Goal: Task Accomplishment & Management: Use online tool/utility

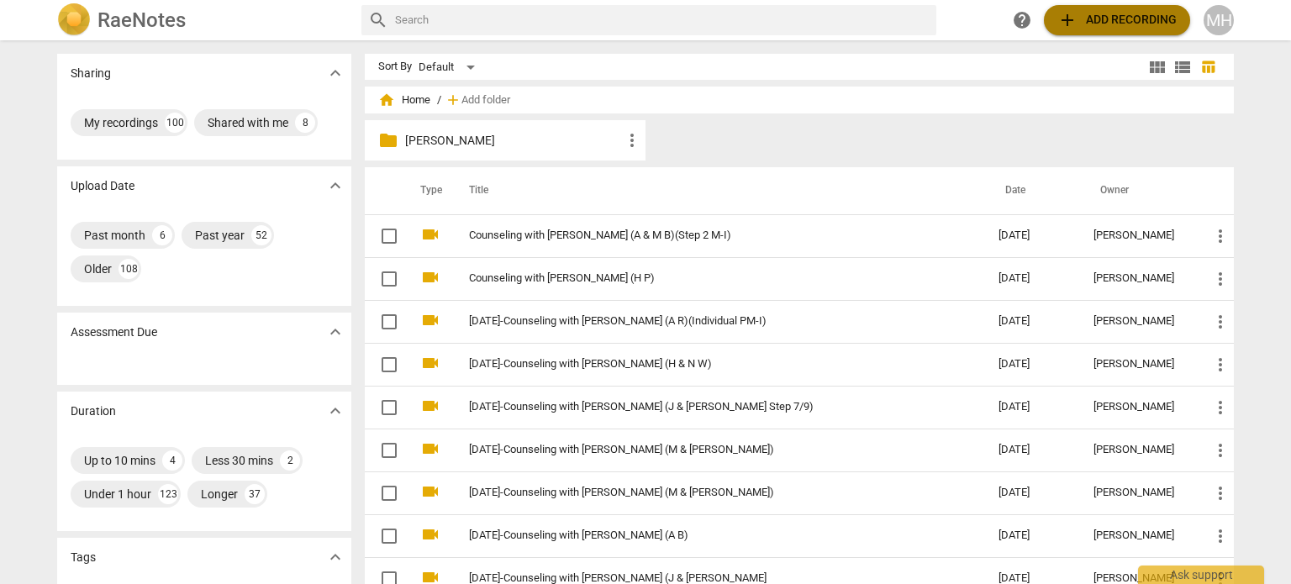
click at [1103, 16] on span "add Add recording" at bounding box center [1116, 20] width 119 height 20
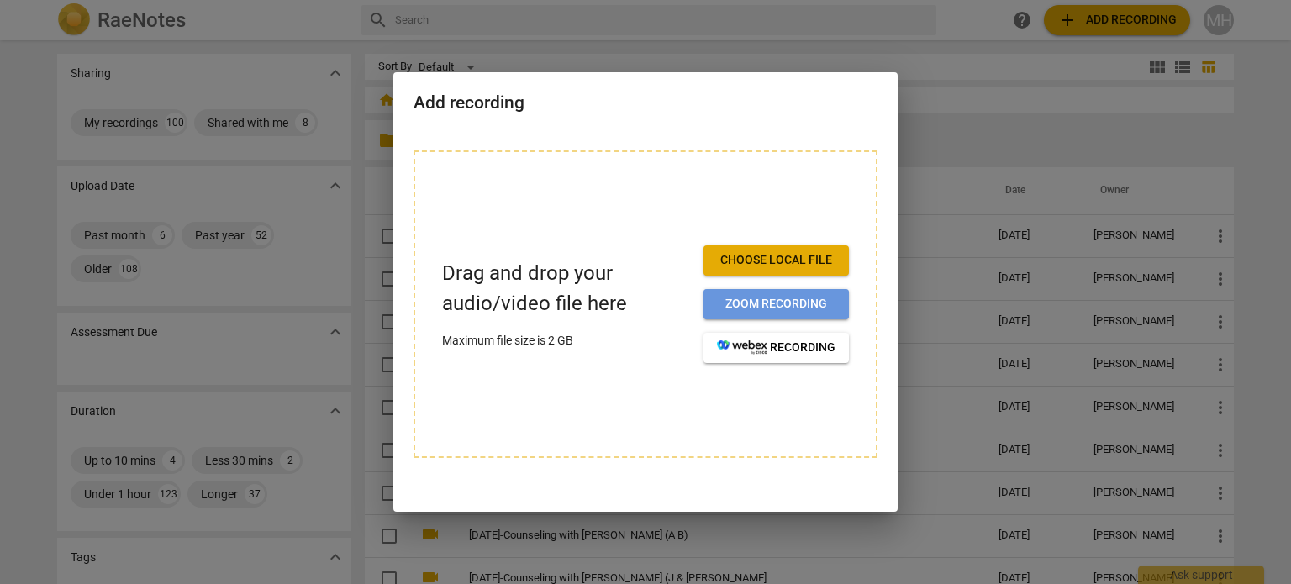
click at [785, 308] on span "Zoom recording" at bounding box center [776, 304] width 119 height 17
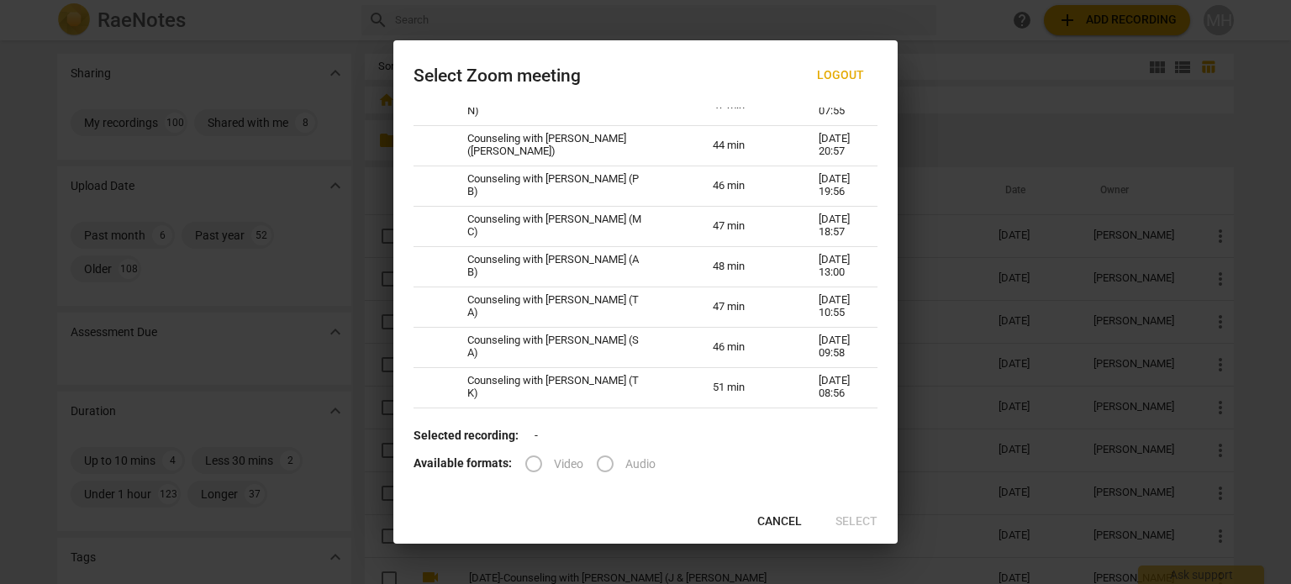
scroll to position [353, 0]
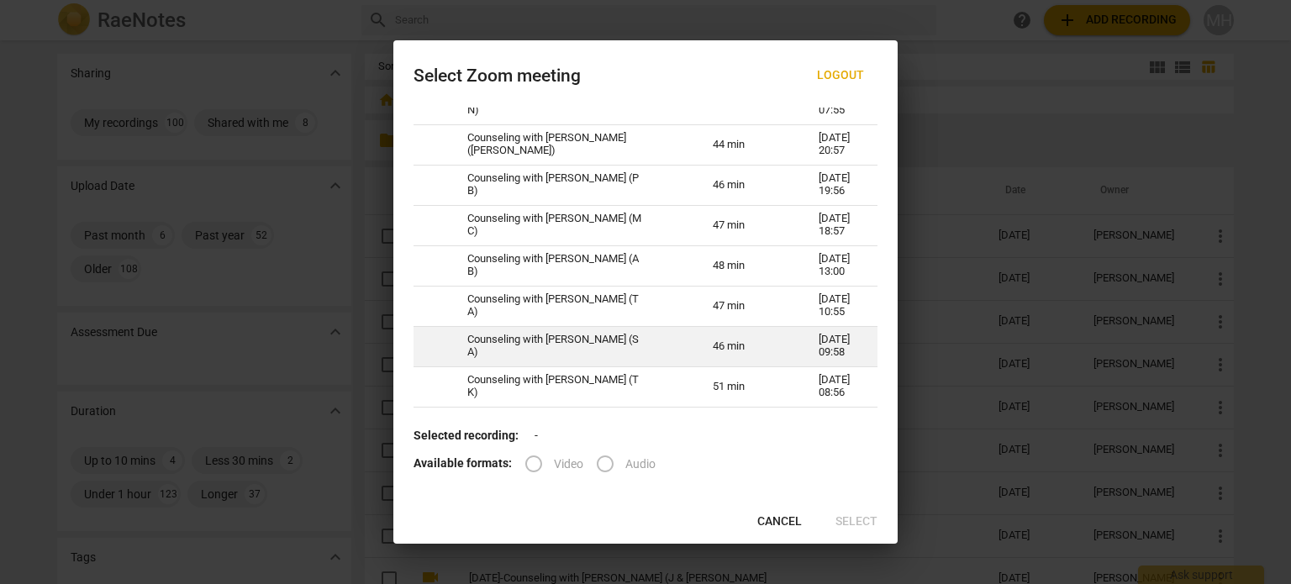
click at [643, 352] on td "Counseling with [PERSON_NAME] (S A)" at bounding box center [569, 346] width 245 height 40
radio input "true"
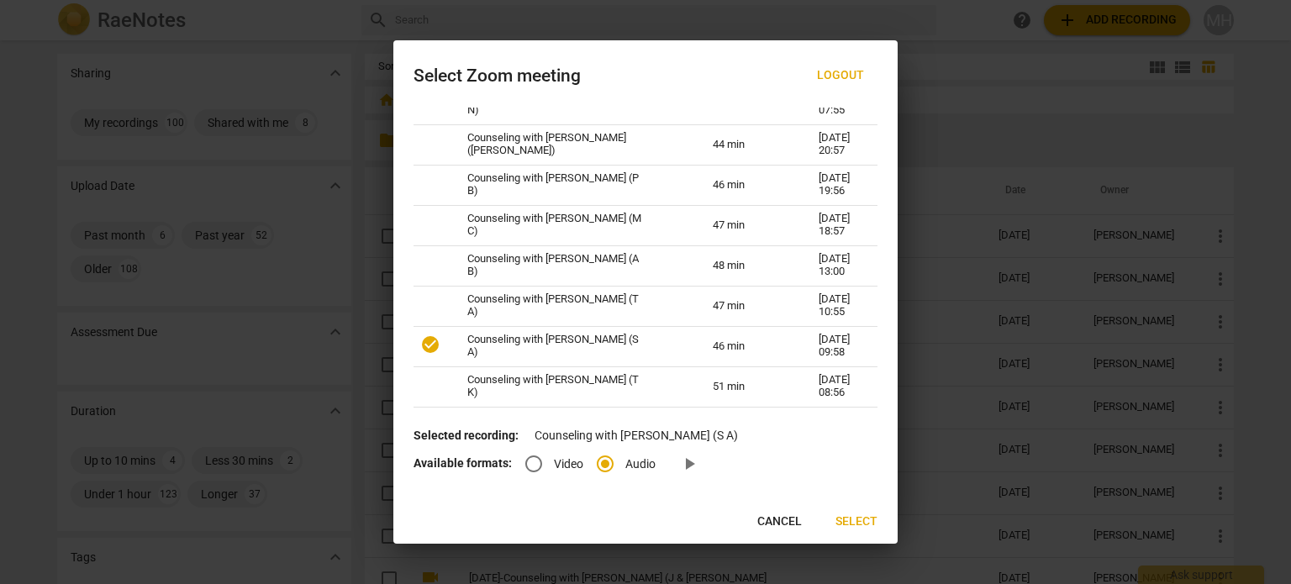
click at [528, 470] on input "Video" at bounding box center [534, 464] width 40 height 40
radio input "true"
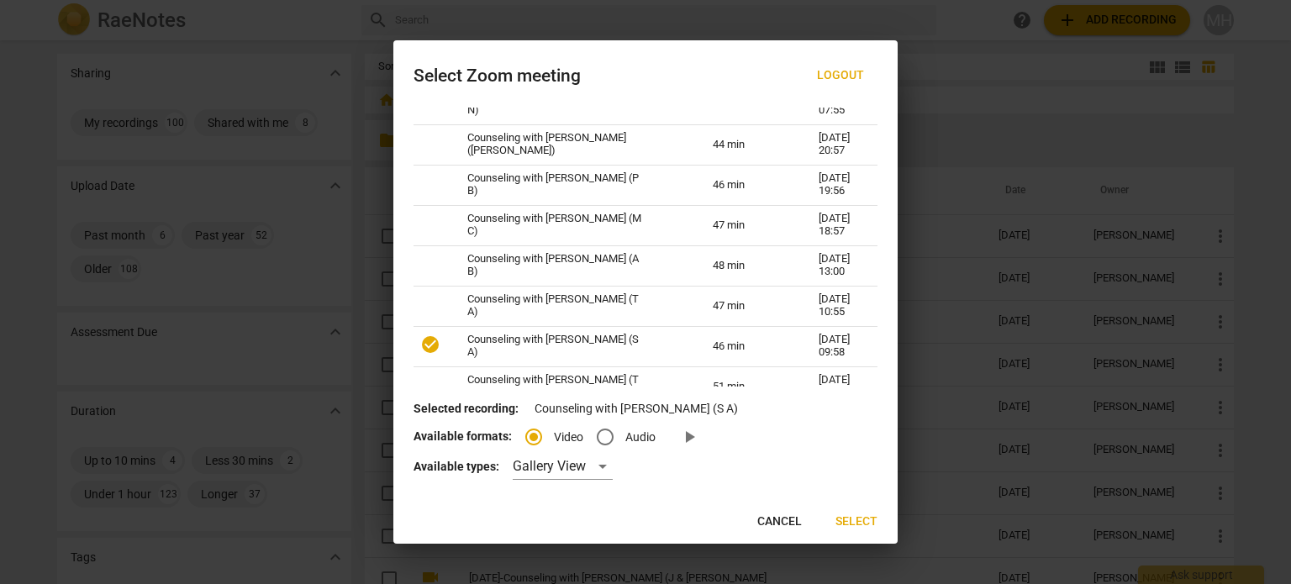
click at [852, 524] on span "Select" at bounding box center [856, 522] width 42 height 17
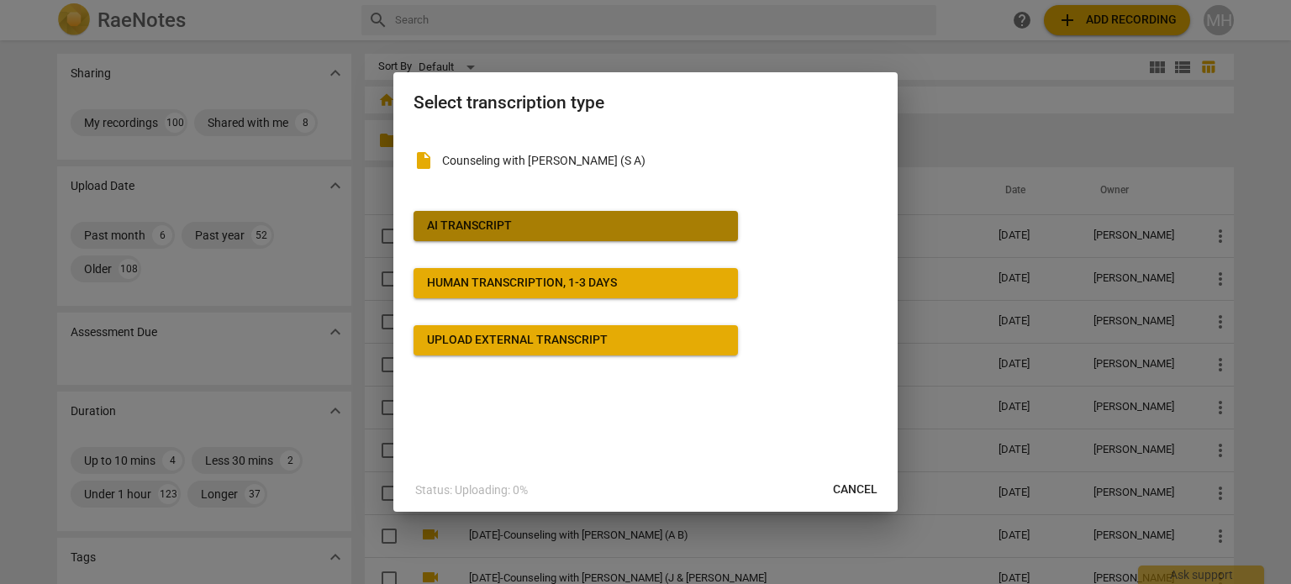
click at [637, 232] on span "AI Transcript" at bounding box center [576, 226] width 298 height 17
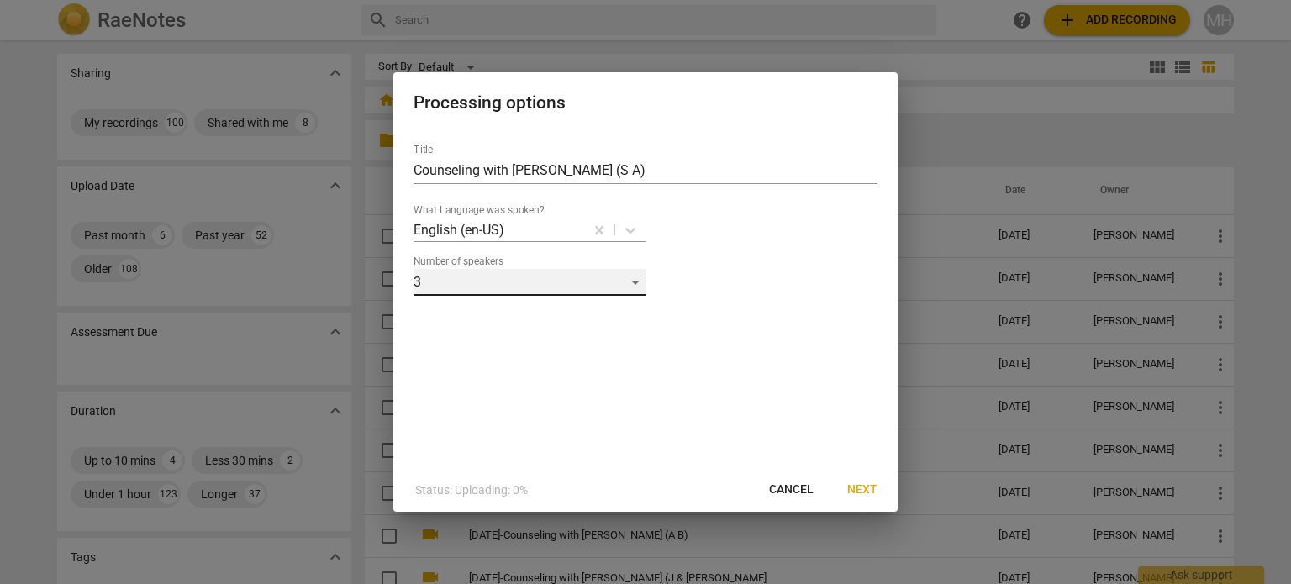
click at [526, 286] on div "3" at bounding box center [529, 282] width 232 height 27
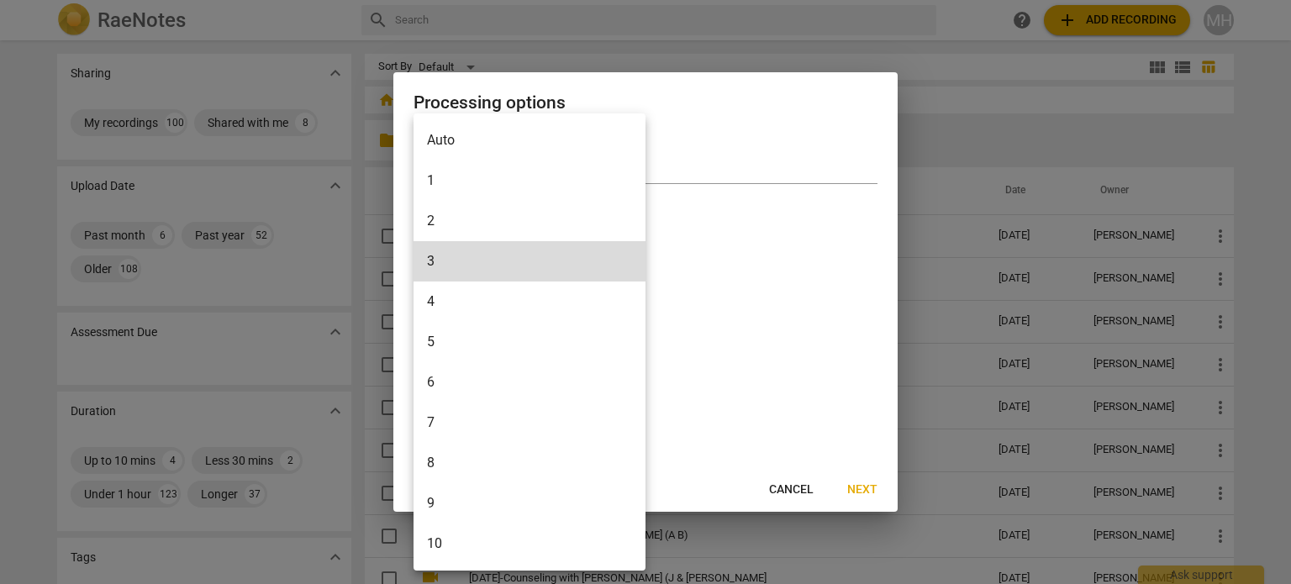
click at [482, 222] on li "2" at bounding box center [529, 221] width 232 height 40
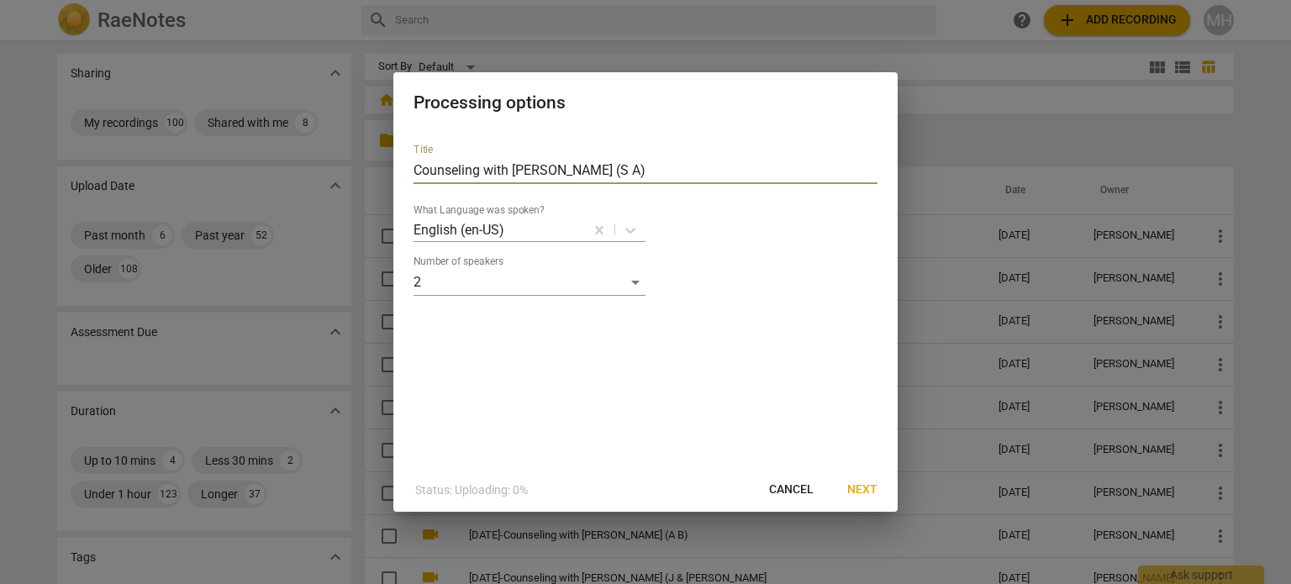
click at [413, 171] on input "Counseling with [PERSON_NAME] (S A)" at bounding box center [645, 170] width 464 height 27
type input "[DATE]-Counseling with [PERSON_NAME] (S A)"
click at [871, 492] on span "Next" at bounding box center [862, 490] width 30 height 17
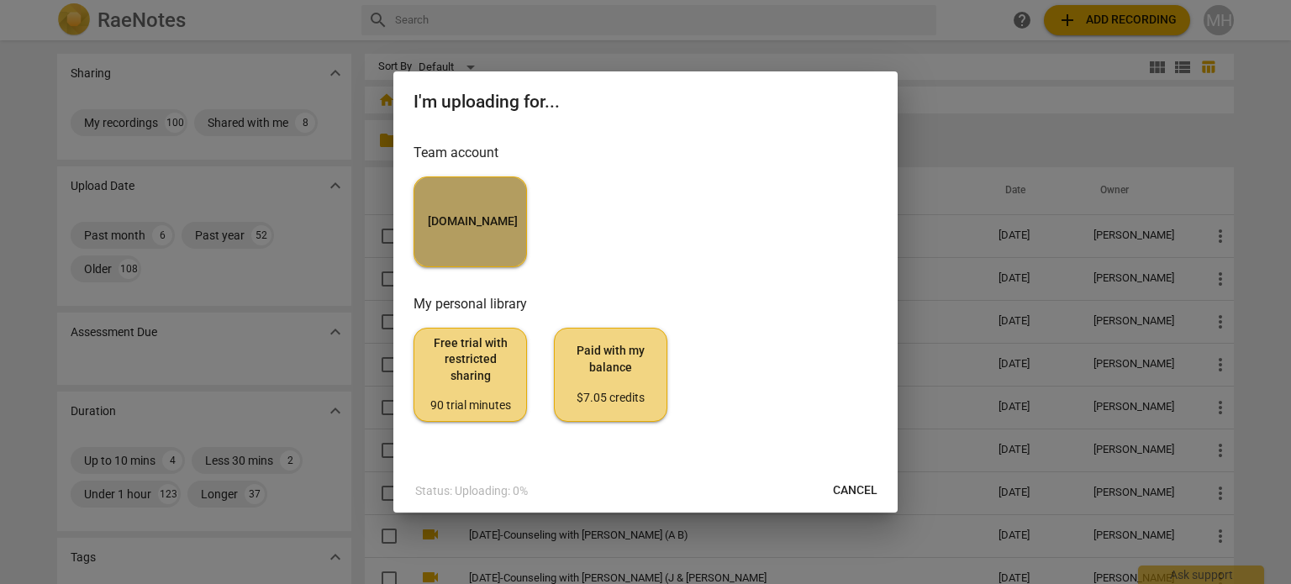
click at [487, 181] on button "[DOMAIN_NAME]" at bounding box center [469, 221] width 113 height 91
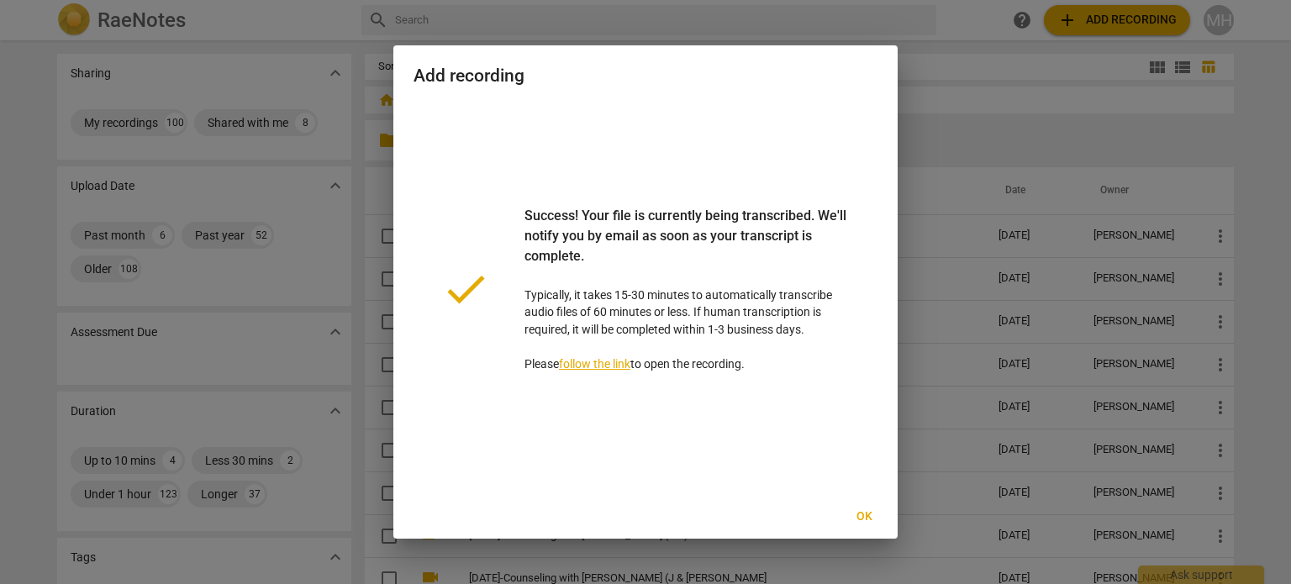
click at [874, 512] on span "Ok" at bounding box center [864, 516] width 27 height 17
